Goal: Information Seeking & Learning: Compare options

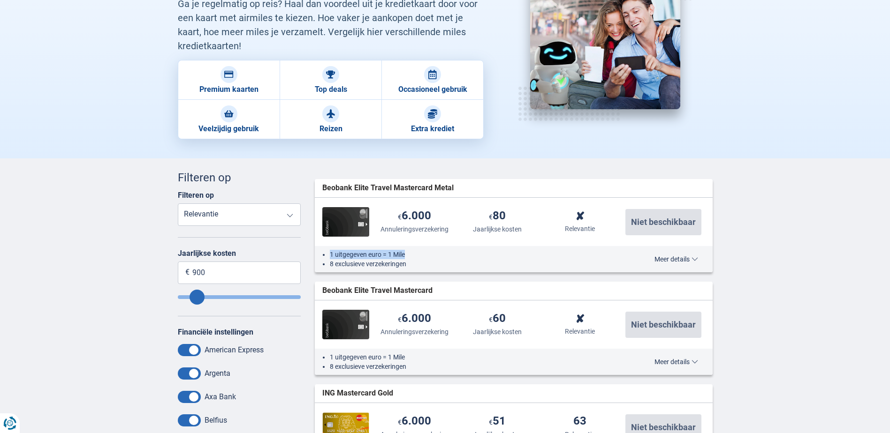
drag, startPoint x: 331, startPoint y: 254, endPoint x: 421, endPoint y: 256, distance: 90.5
click at [421, 256] on li "1 uitgegeven euro = 1 Mile" at bounding box center [474, 254] width 289 height 9
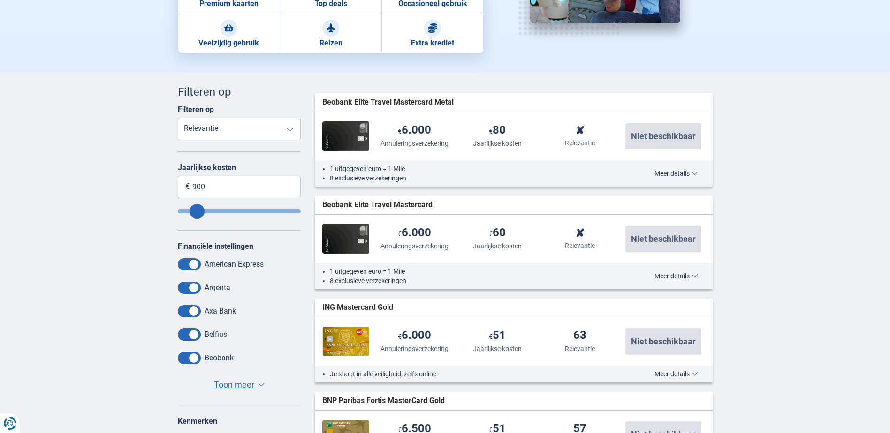
scroll to position [216, 0]
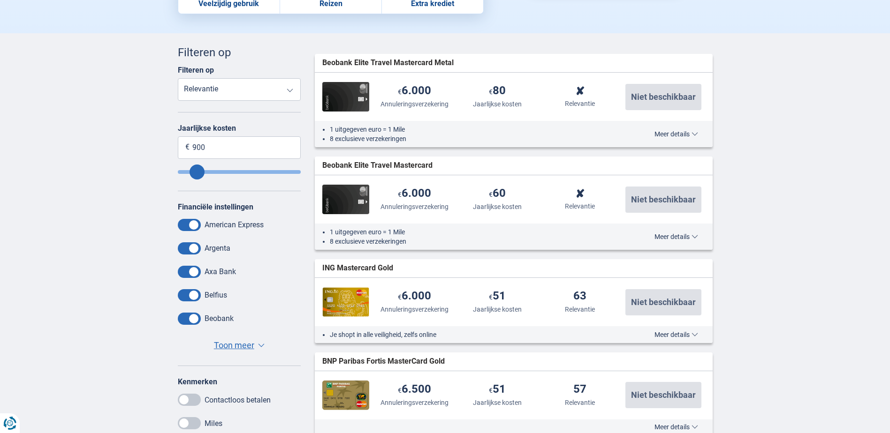
drag, startPoint x: 349, startPoint y: 298, endPoint x: 350, endPoint y: 320, distance: 21.6
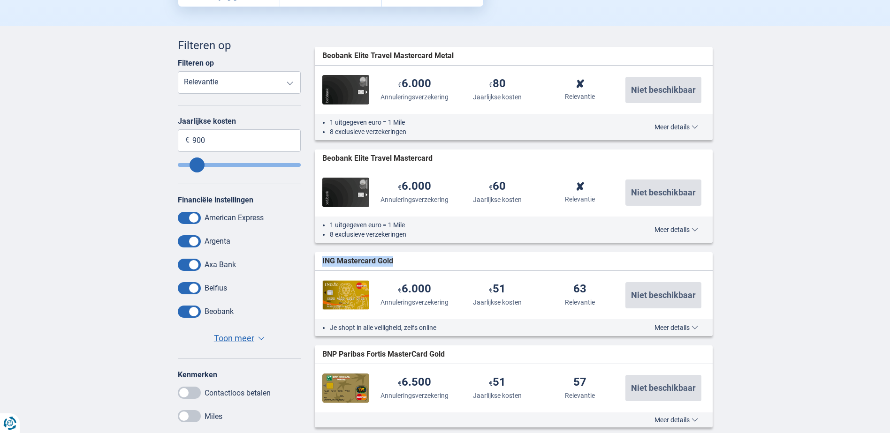
drag, startPoint x: 322, startPoint y: 261, endPoint x: 396, endPoint y: 262, distance: 74.6
click at [396, 262] on div "ING Mastercard Gold widget.list-item.credit-card.null" at bounding box center [514, 261] width 398 height 18
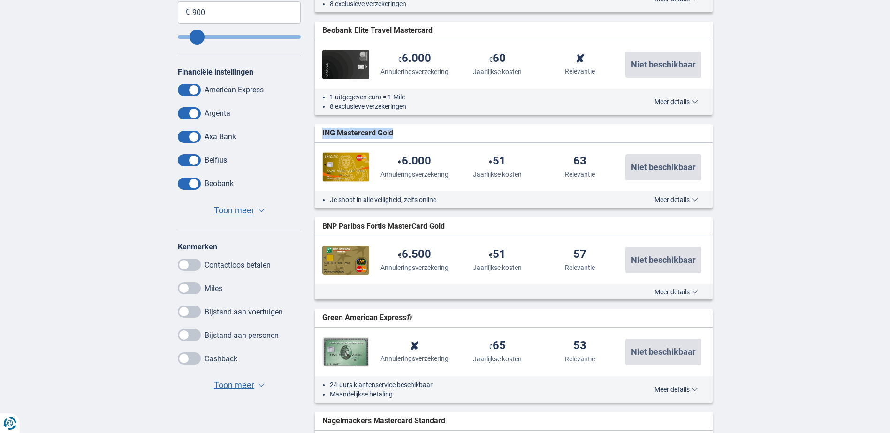
drag, startPoint x: 755, startPoint y: 296, endPoint x: 757, endPoint y: 303, distance: 7.6
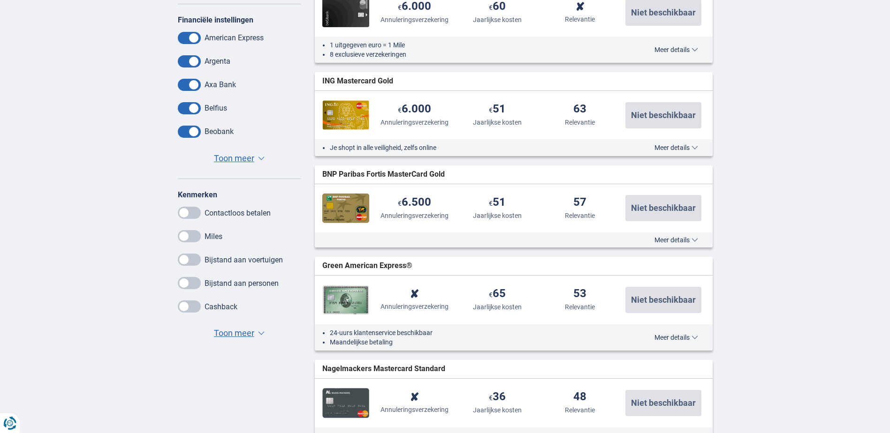
scroll to position [516, 0]
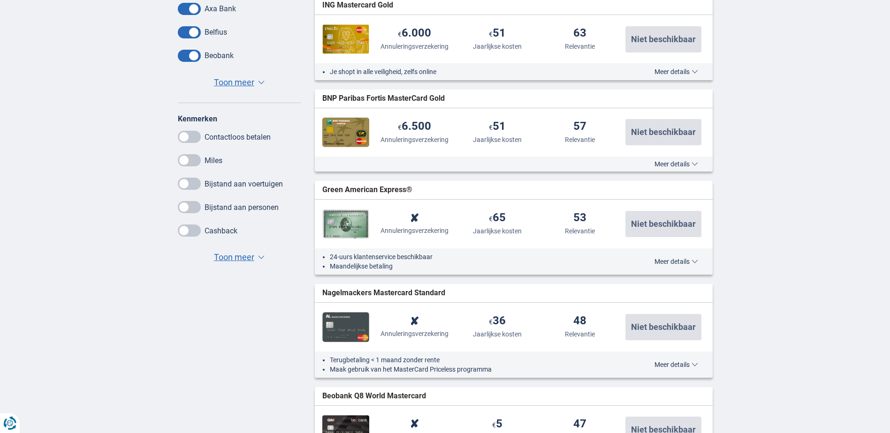
drag, startPoint x: 745, startPoint y: 272, endPoint x: 744, endPoint y: 323, distance: 50.2
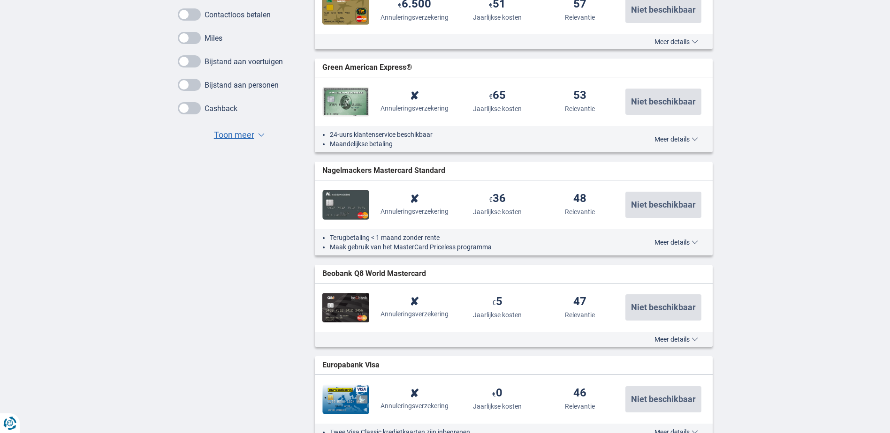
drag, startPoint x: 740, startPoint y: 294, endPoint x: 741, endPoint y: 332, distance: 38.0
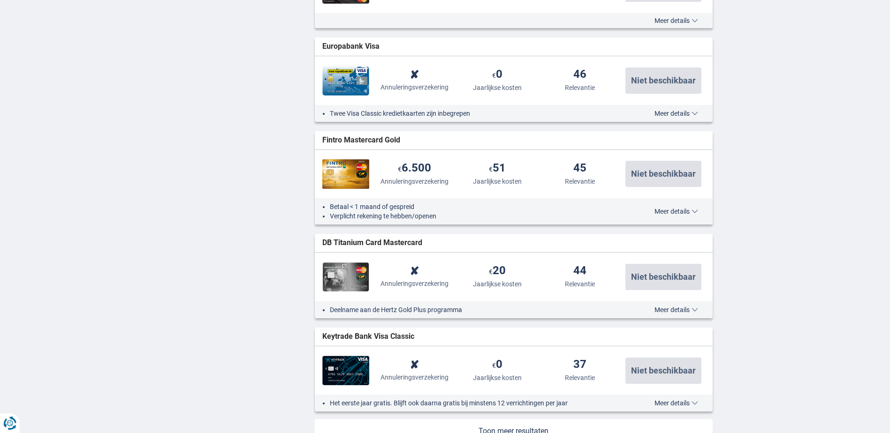
drag, startPoint x: 745, startPoint y: 299, endPoint x: 747, endPoint y: 348, distance: 49.3
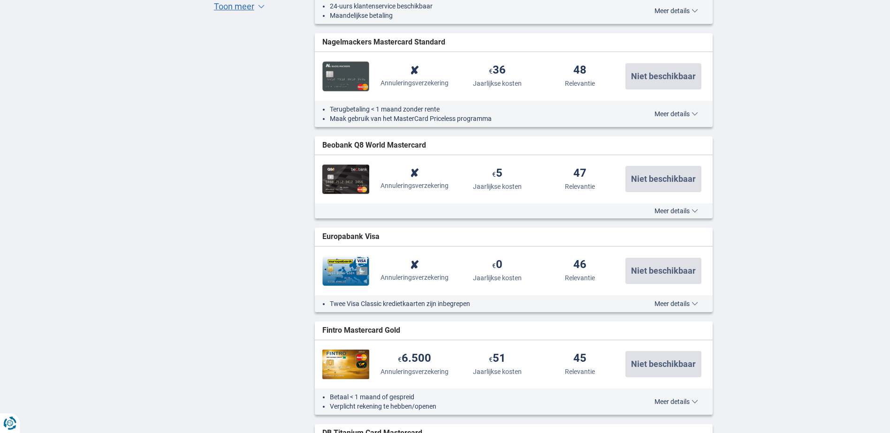
scroll to position [731, 0]
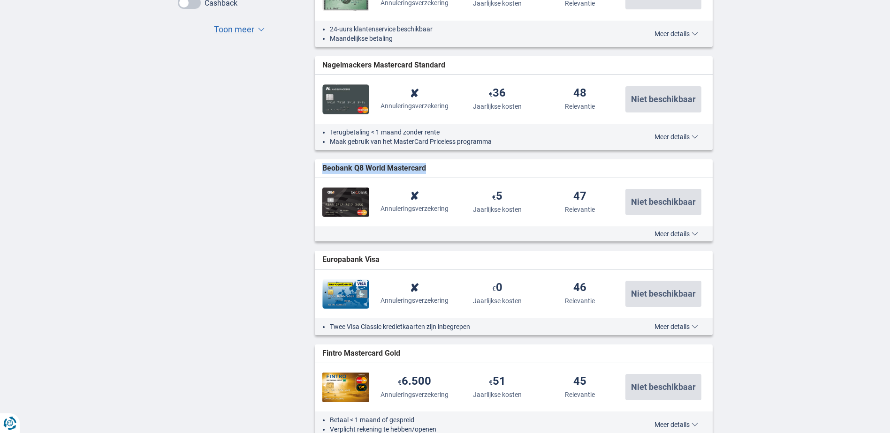
drag, startPoint x: 323, startPoint y: 167, endPoint x: 429, endPoint y: 168, distance: 106.0
click at [429, 168] on div "Beobank Q8 World Mastercard widget.list-item.credit-card.null" at bounding box center [514, 168] width 398 height 18
click at [348, 169] on span "Beobank Q8 World Mastercard" at bounding box center [374, 168] width 104 height 11
drag, startPoint x: 324, startPoint y: 166, endPoint x: 433, endPoint y: 170, distance: 109.8
click at [433, 170] on div "Beobank Q8 World Mastercard widget.list-item.credit-card.null" at bounding box center [514, 168] width 398 height 18
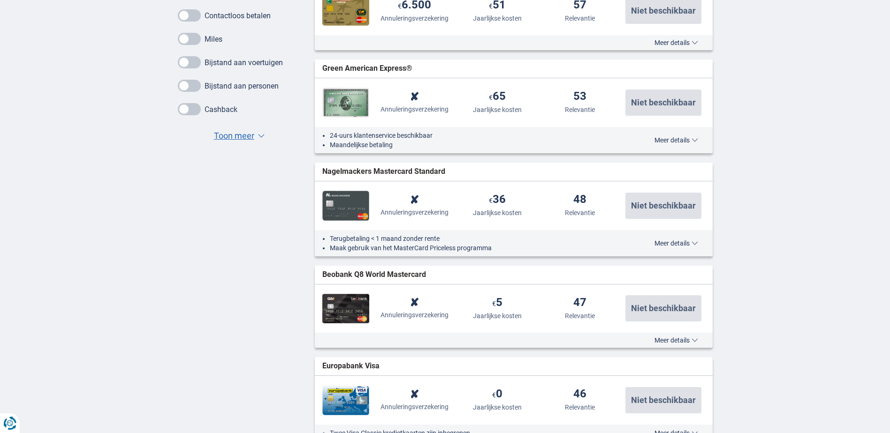
drag, startPoint x: 201, startPoint y: 198, endPoint x: 212, endPoint y: 170, distance: 30.3
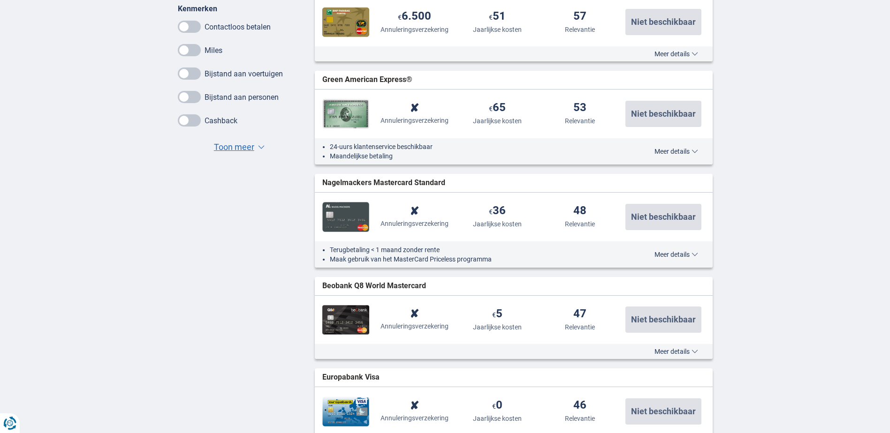
scroll to position [604, 0]
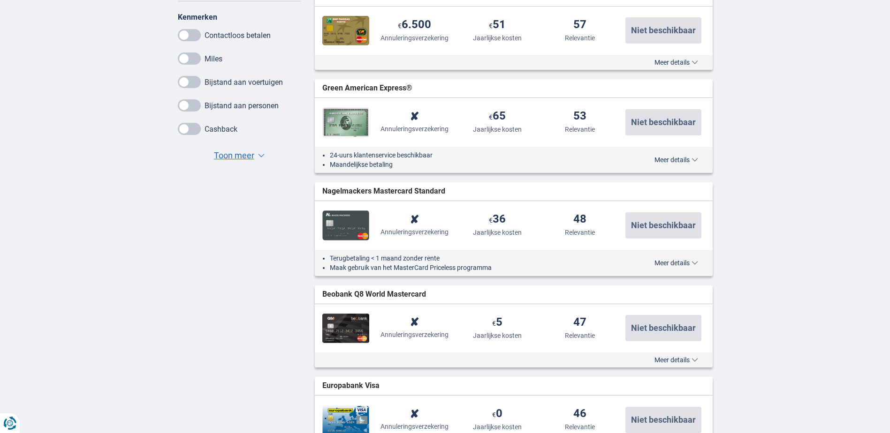
drag, startPoint x: 233, startPoint y: 232, endPoint x: 238, endPoint y: 210, distance: 22.2
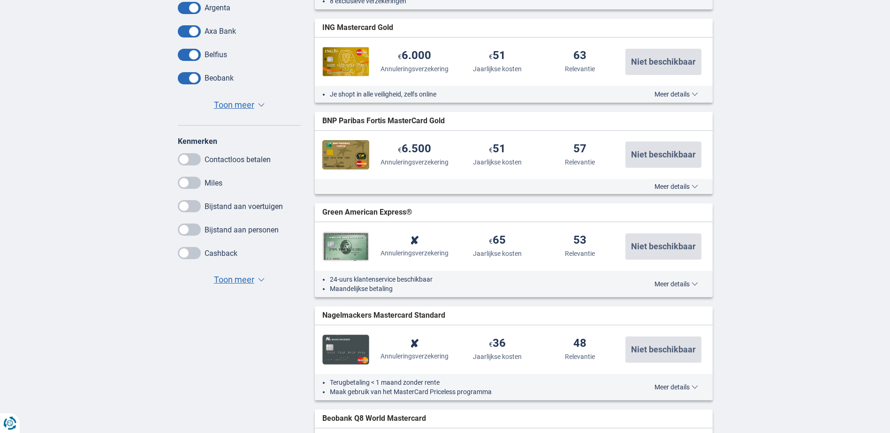
drag, startPoint x: 400, startPoint y: 200, endPoint x: 396, endPoint y: 154, distance: 46.1
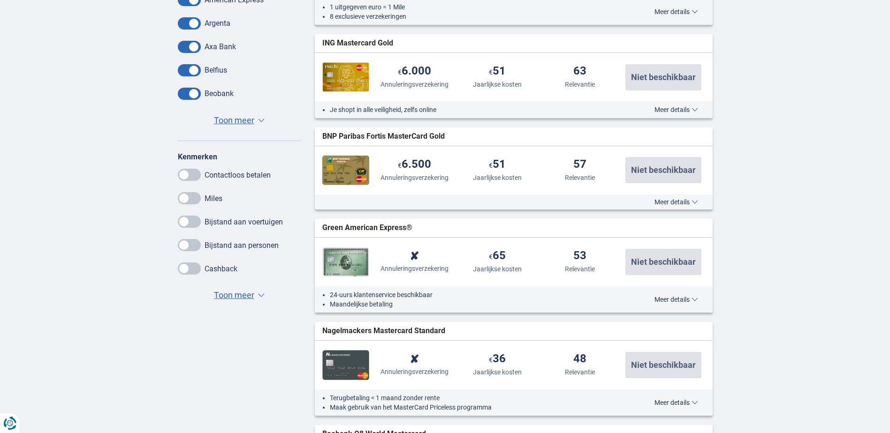
click at [663, 199] on span "Meer details" at bounding box center [676, 202] width 44 height 7
